Goal: Information Seeking & Learning: Learn about a topic

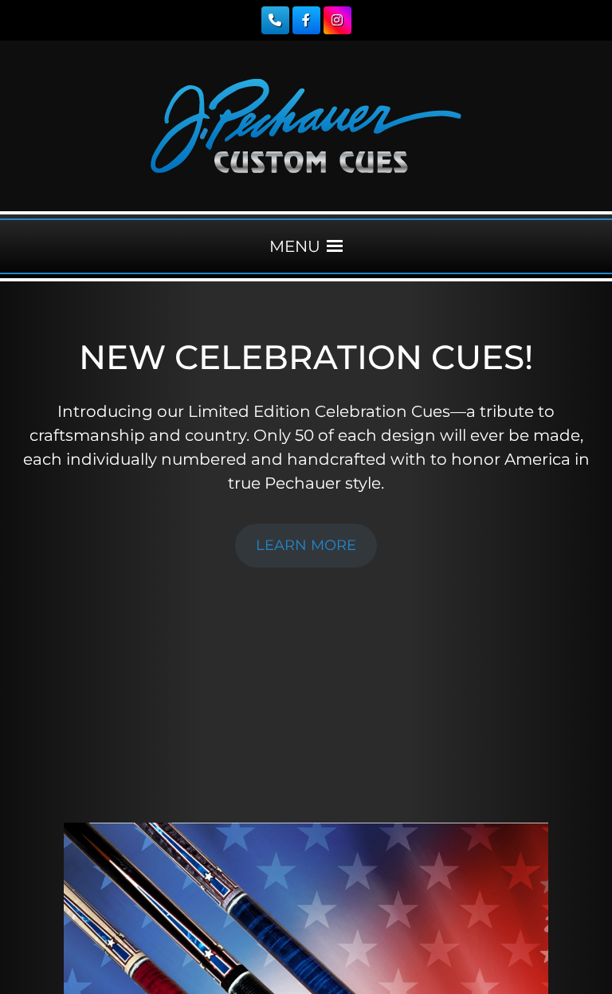
click at [337, 243] on span at bounding box center [335, 246] width 16 height 16
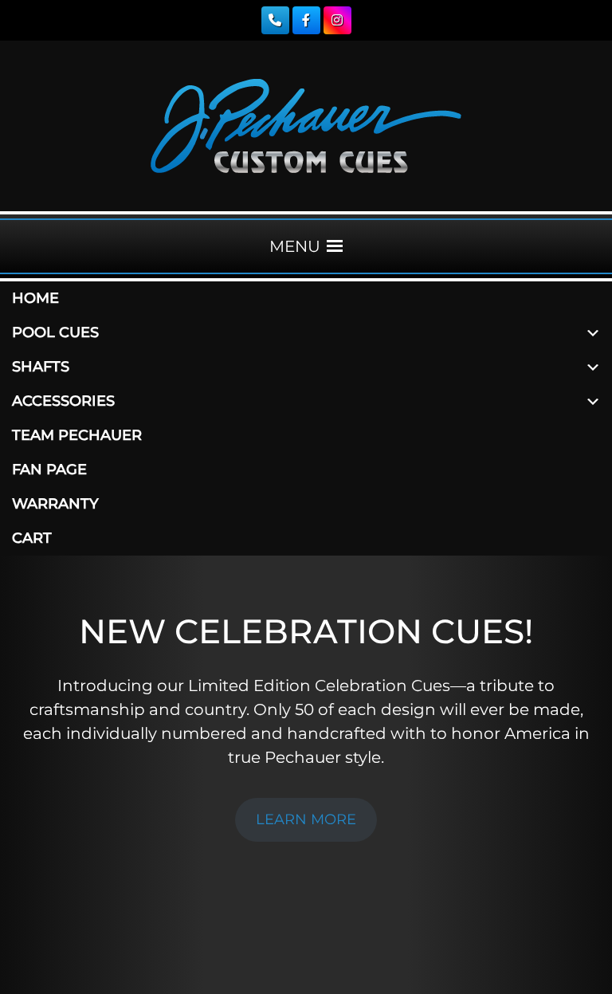
click at [94, 332] on link "Pool Cues" at bounding box center [306, 333] width 612 height 34
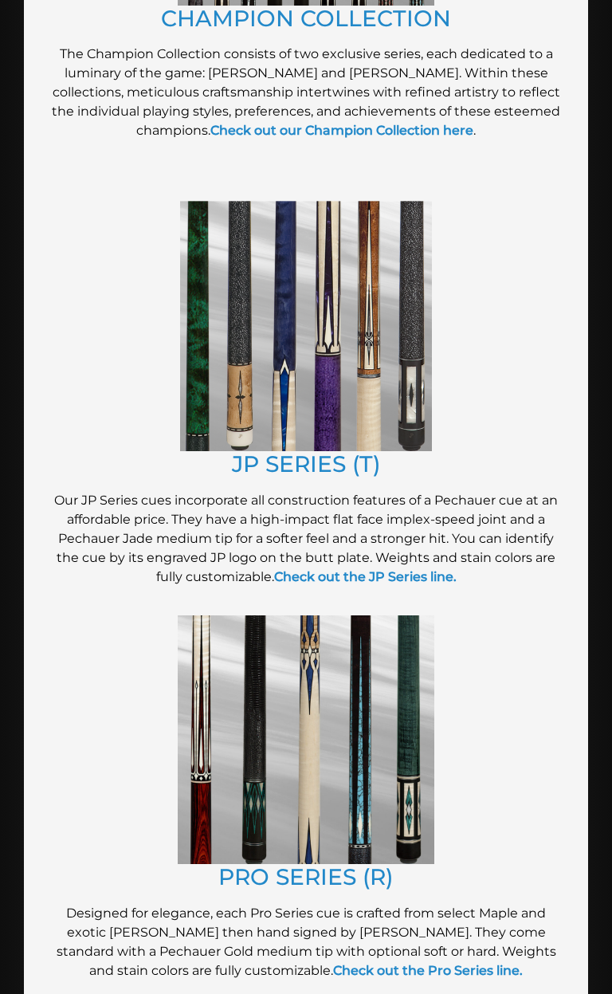
scroll to position [1162, 0]
click at [381, 343] on img at bounding box center [306, 327] width 252 height 250
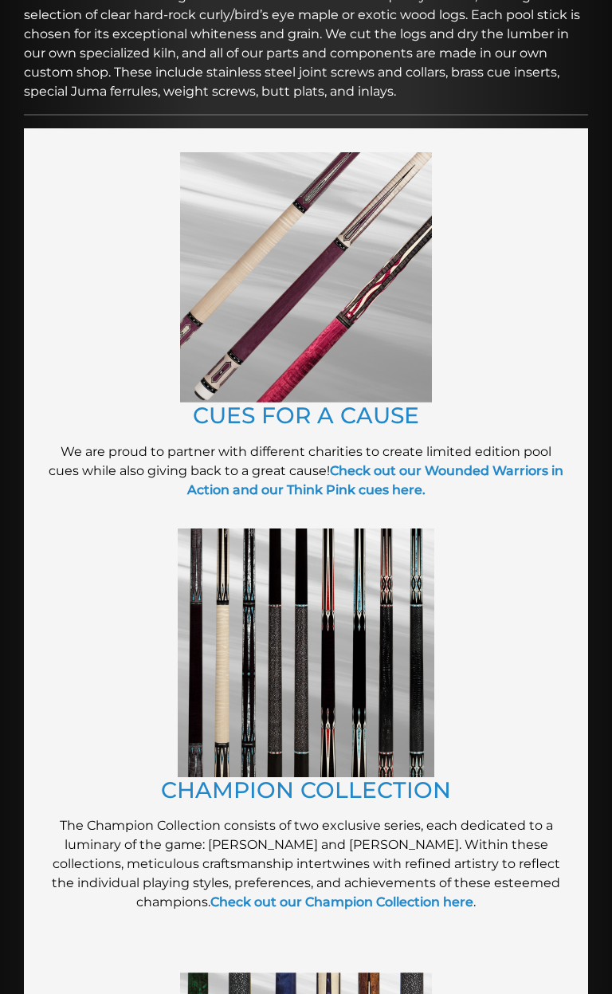
scroll to position [391, 0]
click at [384, 340] on img at bounding box center [306, 278] width 252 height 250
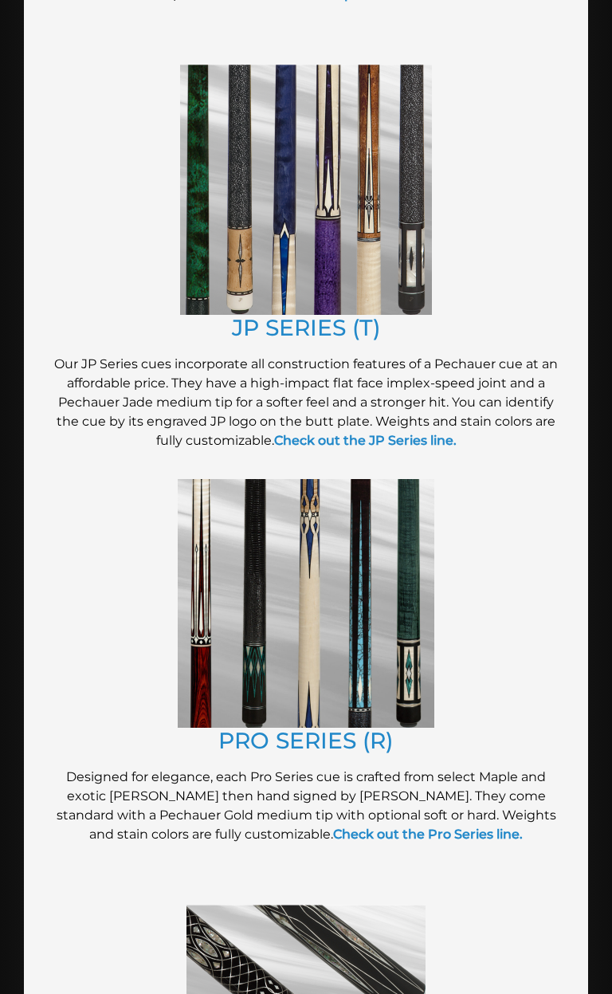
scroll to position [1301, 0]
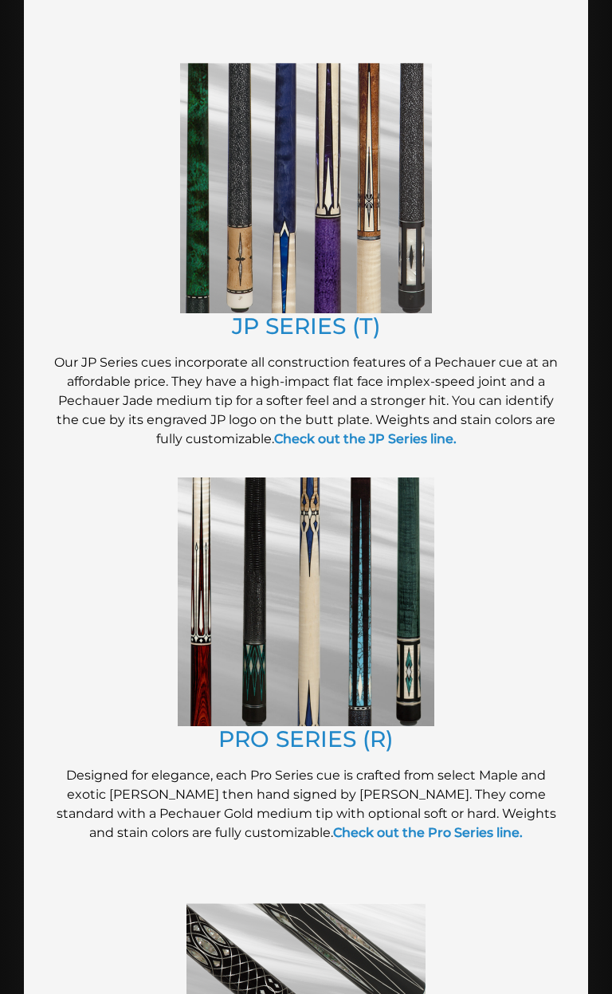
click at [339, 571] on img at bounding box center [306, 601] width 257 height 249
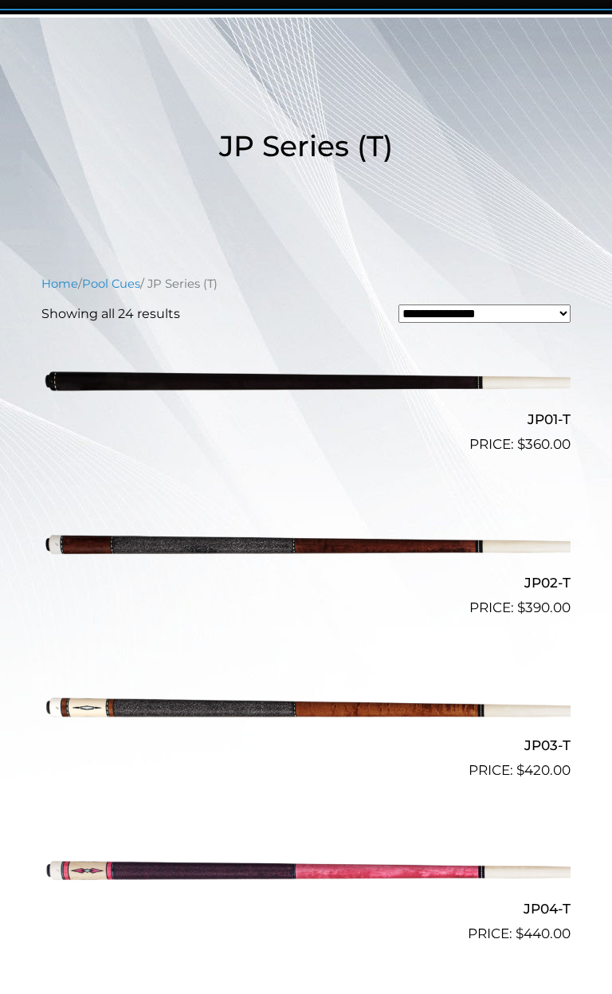
scroll to position [283, 0]
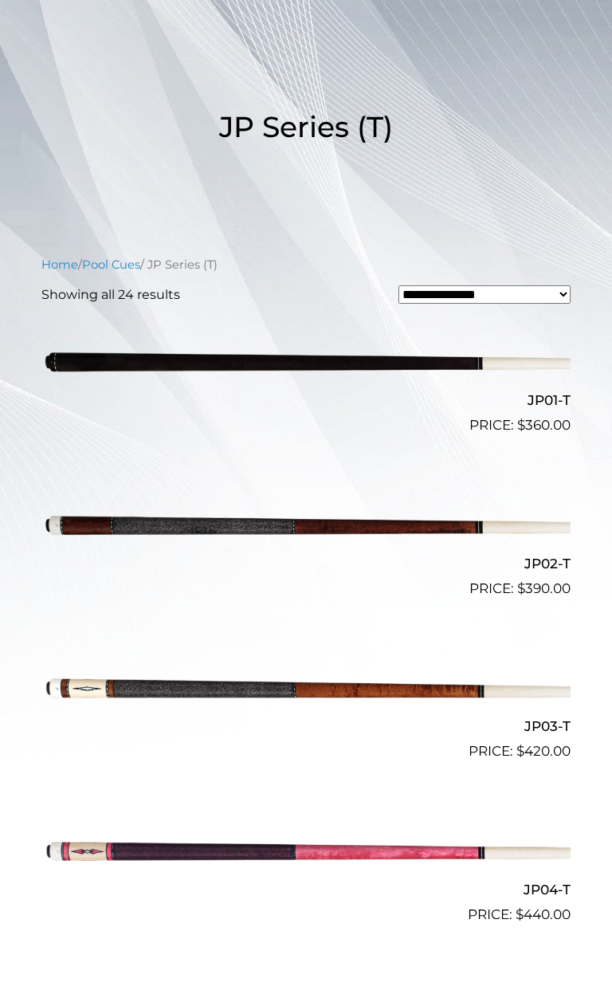
click at [510, 697] on img at bounding box center [305, 687] width 529 height 88
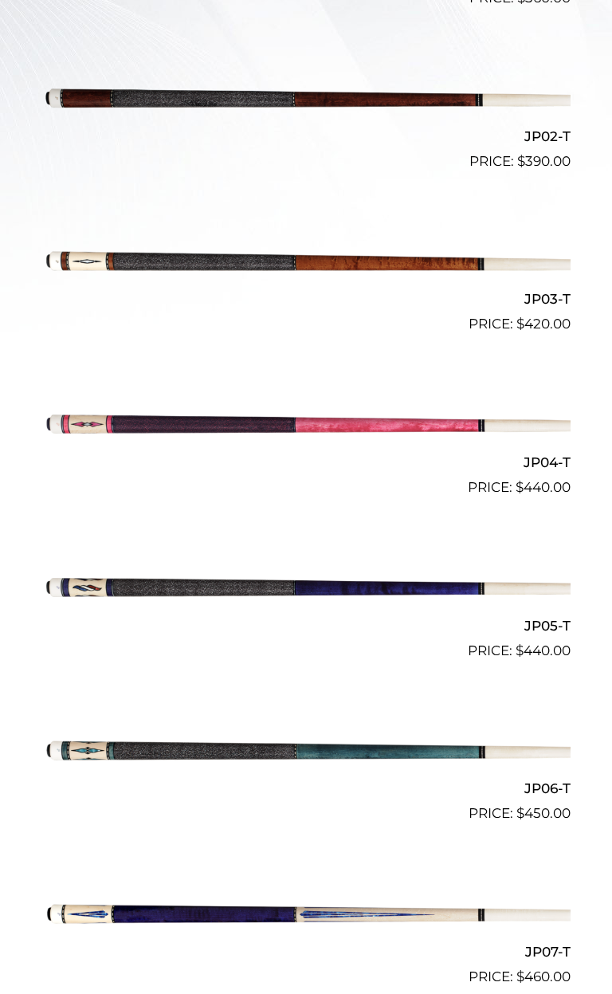
scroll to position [711, 0]
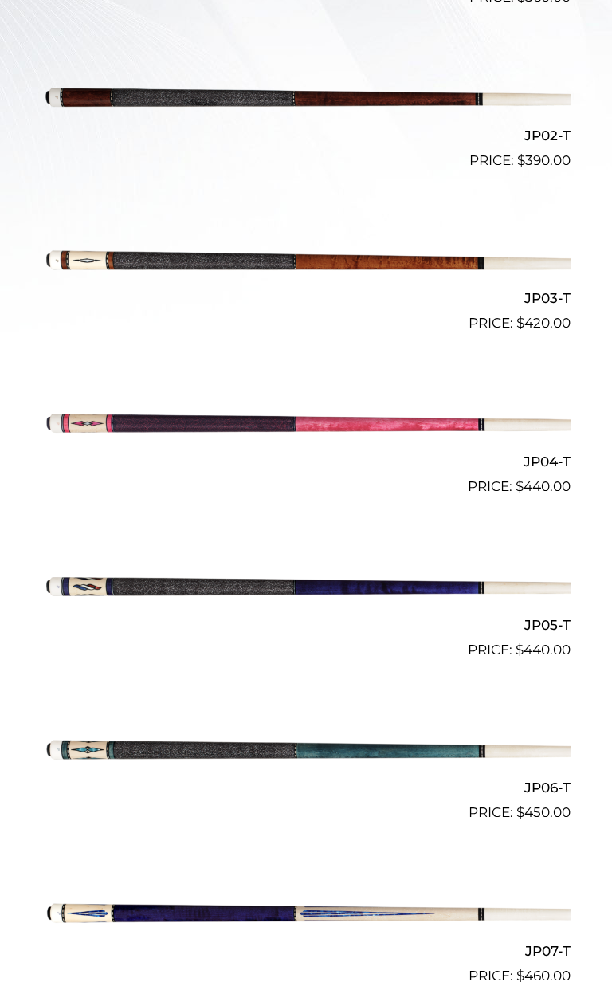
click at [176, 422] on img at bounding box center [305, 423] width 529 height 88
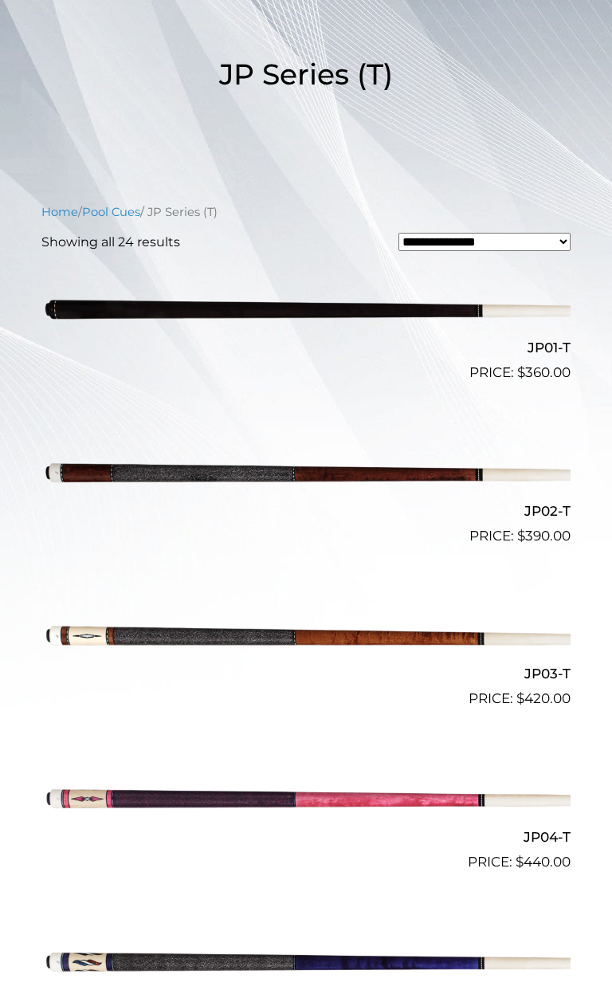
scroll to position [332, 0]
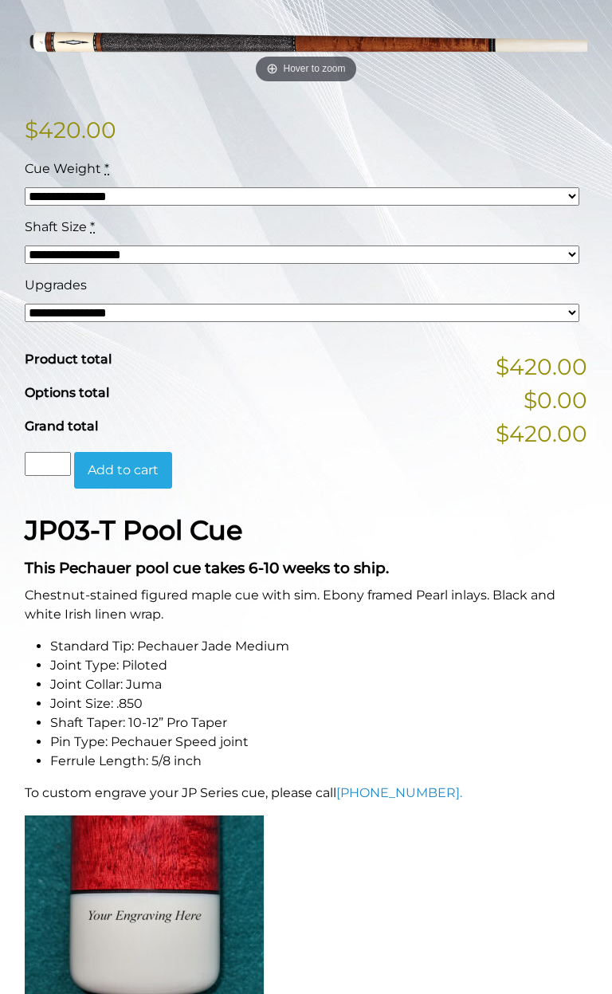
scroll to position [371, 0]
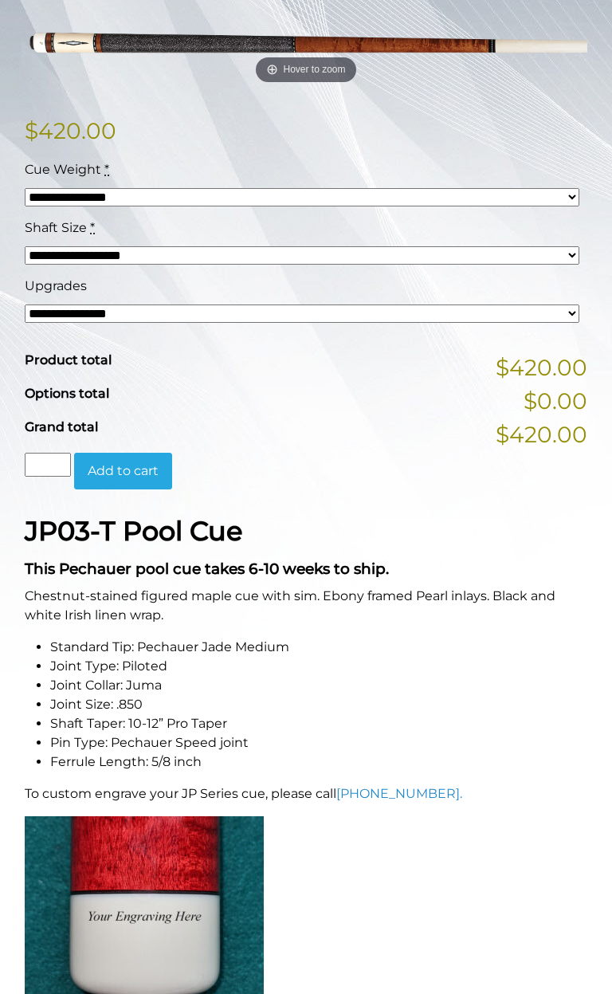
click at [571, 309] on select "**********" at bounding box center [302, 313] width 555 height 18
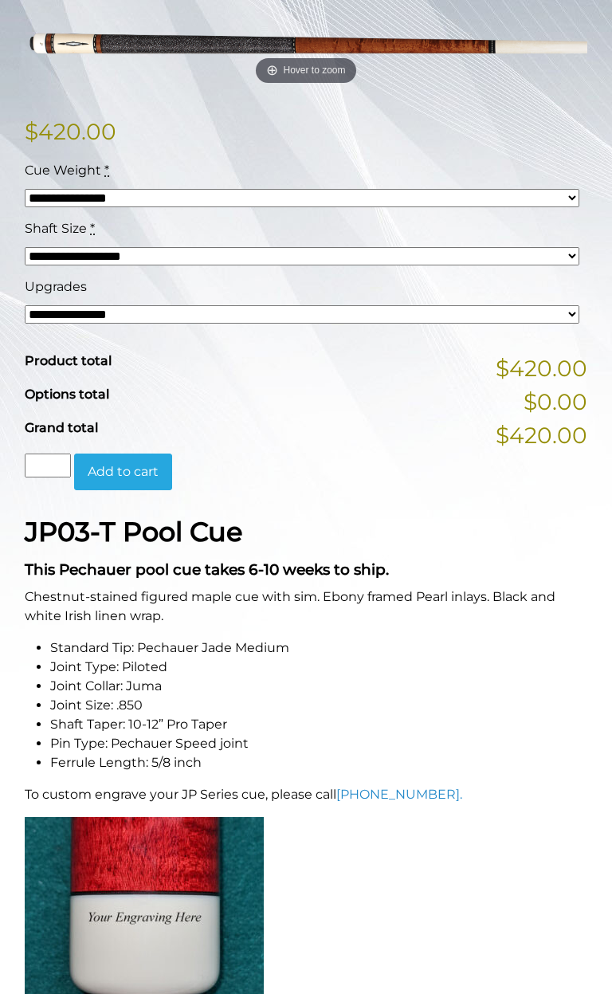
scroll to position [366, 0]
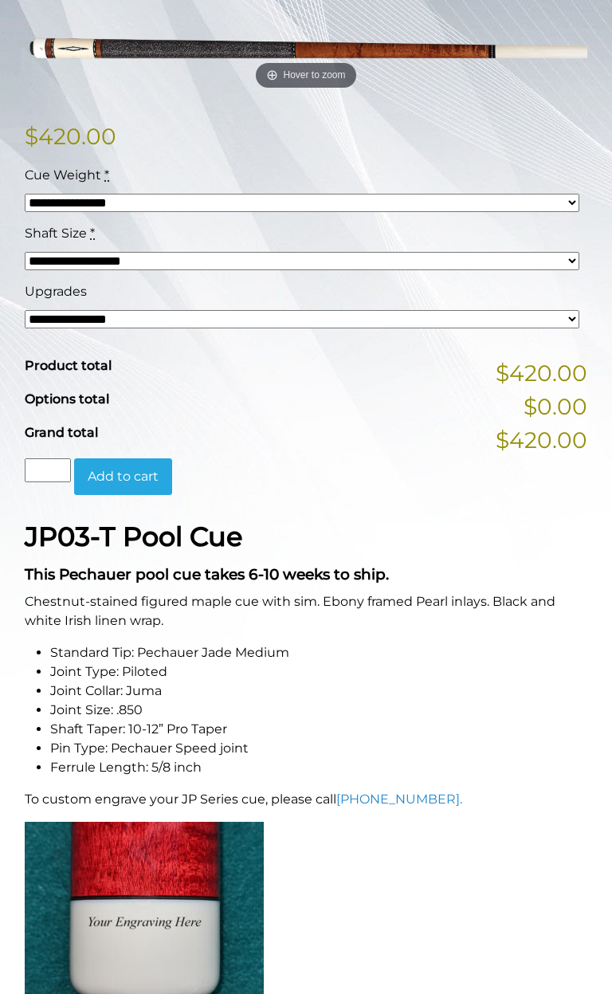
click at [302, 423] on div "Grand total $420.00" at bounding box center [306, 432] width 563 height 19
click at [567, 198] on select "**********" at bounding box center [302, 203] width 555 height 18
click at [379, 441] on div "Grand total $420.00" at bounding box center [306, 432] width 563 height 19
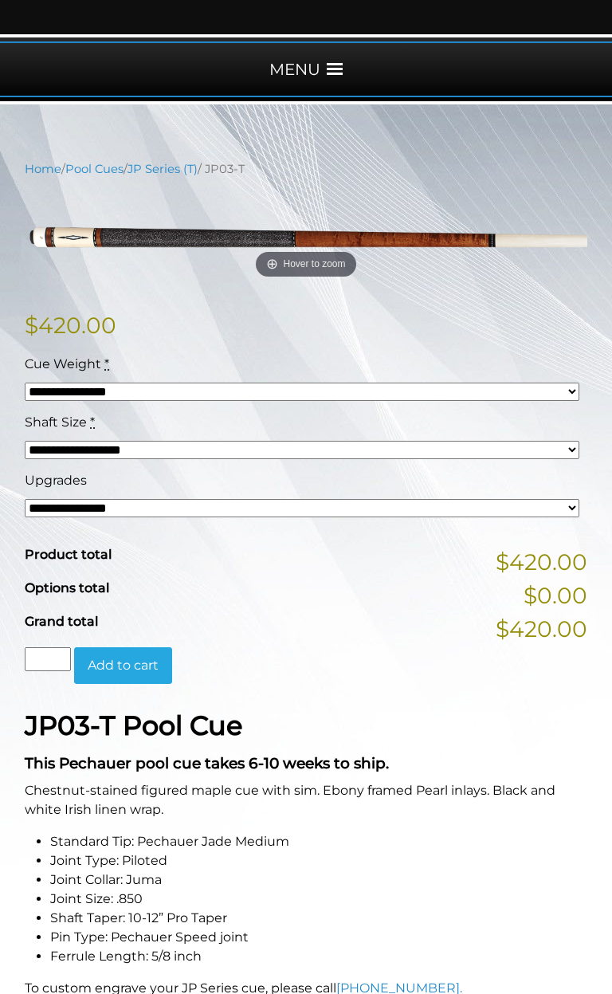
scroll to position [170, 0]
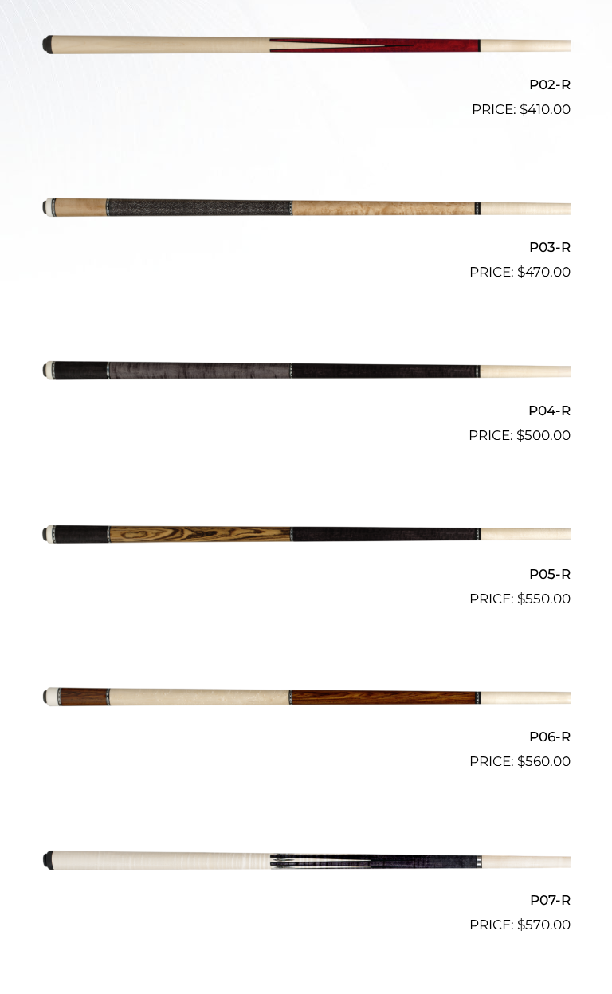
scroll to position [755, 0]
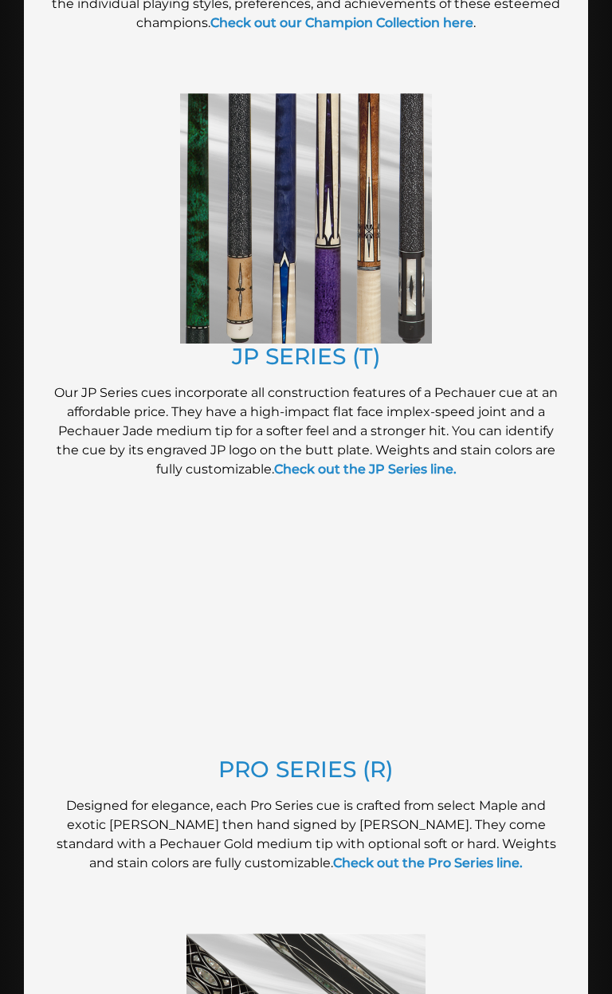
scroll to position [1269, 0]
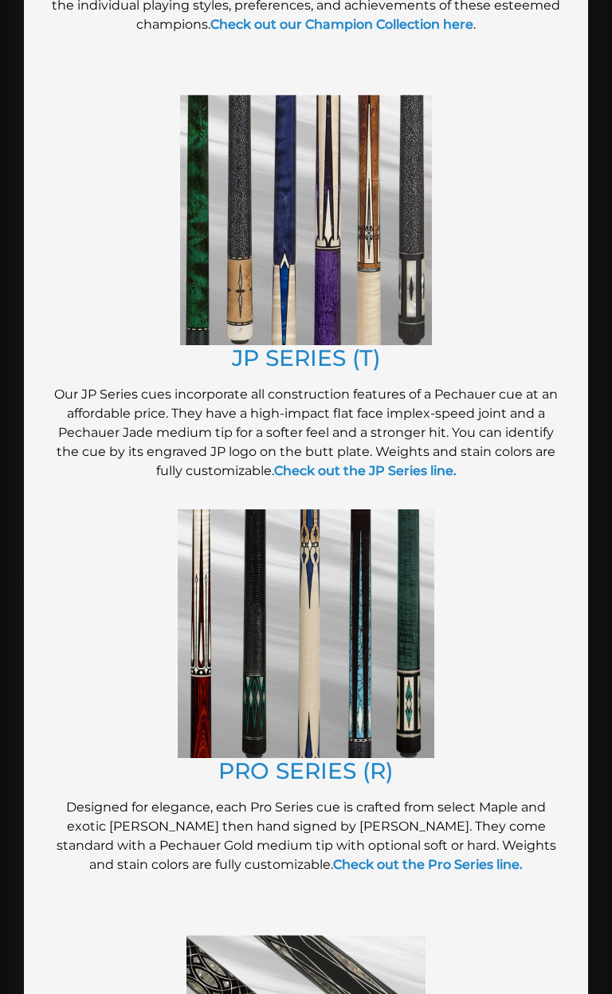
click at [350, 301] on img at bounding box center [306, 220] width 252 height 250
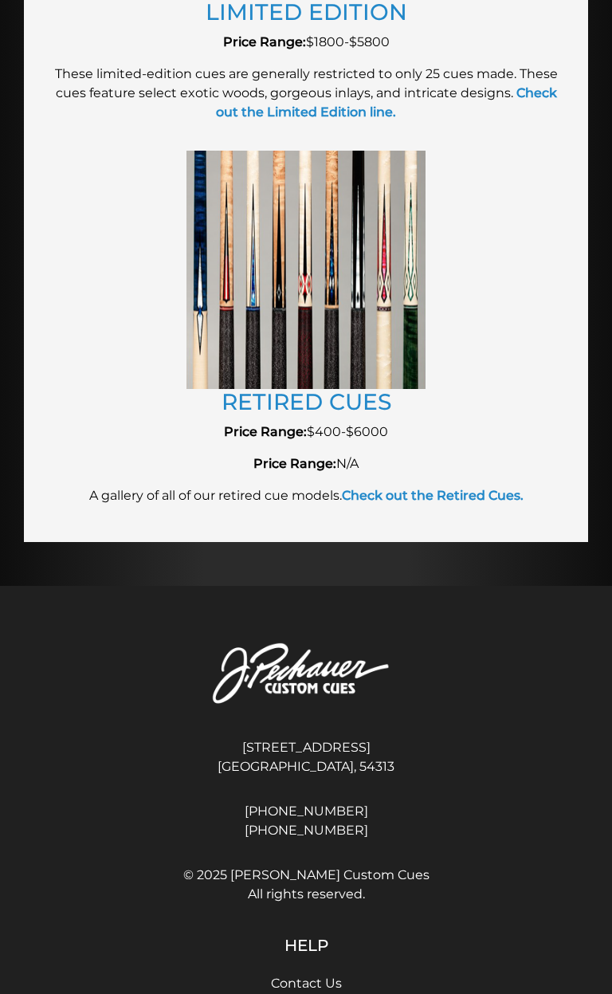
scroll to position [3295, 0]
click at [327, 319] on img at bounding box center [305, 269] width 239 height 238
click at [357, 303] on img at bounding box center [305, 269] width 239 height 238
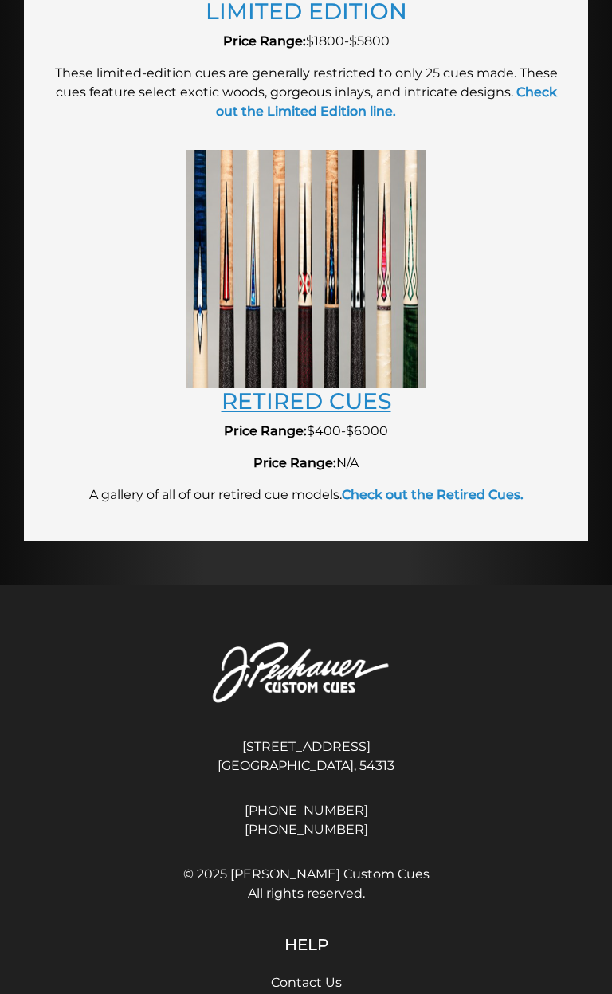
click at [351, 400] on link "RETIRED CUES" at bounding box center [307, 400] width 170 height 27
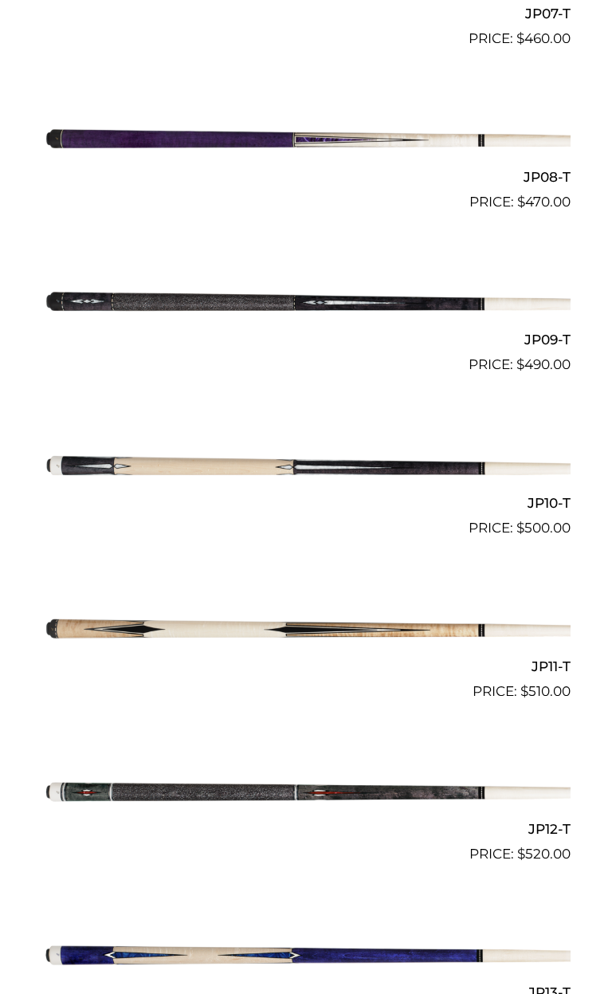
scroll to position [1643, 0]
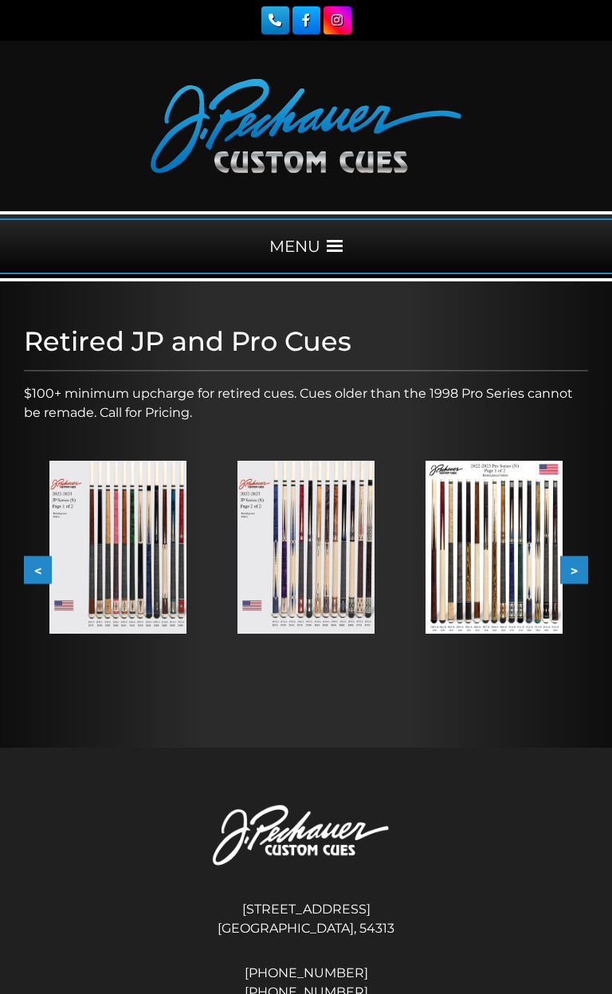
click at [137, 531] on img at bounding box center [117, 547] width 137 height 173
